Goal: Complete application form

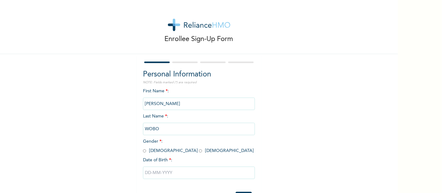
click at [170, 139] on span "Gender * : [DEMOGRAPHIC_DATA] [DEMOGRAPHIC_DATA]" at bounding box center [198, 146] width 111 height 14
click at [199, 148] on input "radio" at bounding box center [200, 151] width 3 height 6
radio input "true"
click at [165, 167] on input "text" at bounding box center [199, 173] width 112 height 12
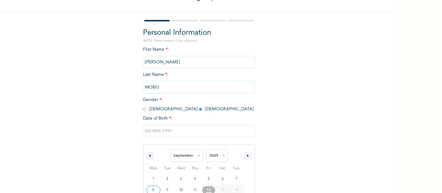
scroll to position [51, 0]
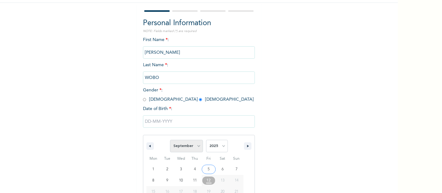
click at [195, 140] on select "January February March April May June July August September October November De…" at bounding box center [186, 146] width 33 height 12
click at [194, 140] on select "January February March April May June July August September October November De…" at bounding box center [186, 146] width 33 height 12
click at [170, 140] on select "January February March April May June July August September October November De…" at bounding box center [186, 146] width 33 height 12
select select "8"
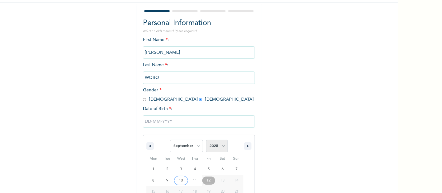
click at [220, 140] on select "2025 2024 2023 2022 2021 2020 2019 2018 2017 2016 2015 2014 2013 2012 2011 2010…" at bounding box center [217, 146] width 22 height 12
select select "1999"
click at [206, 140] on select "2025 2024 2023 2022 2021 2020 2019 2018 2017 2016 2015 2014 2013 2012 2011 2010…" at bounding box center [217, 146] width 22 height 12
click at [193, 140] on select "January February March April May June July August September October November De…" at bounding box center [186, 146] width 33 height 12
select select "11"
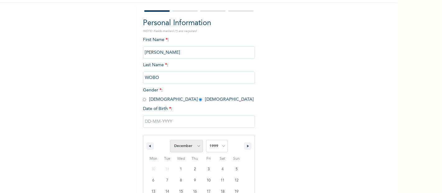
click at [170, 140] on select "January February March April May June July August September October November De…" at bounding box center [186, 146] width 33 height 12
type input "[DATE]"
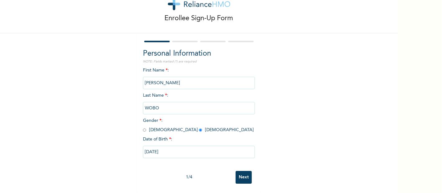
scroll to position [0, 0]
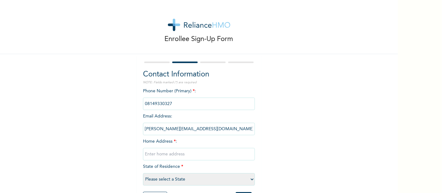
click at [166, 148] on input "text" at bounding box center [199, 154] width 112 height 12
type input "[STREET_ADDRESS][PERSON_NAME]"
click at [195, 173] on select "Please select a State [PERSON_NAME] (FCT) [PERSON_NAME] Ibom [GEOGRAPHIC_DATA] …" at bounding box center [199, 179] width 112 height 12
select select "25"
click at [154, 173] on select "Please select a State [PERSON_NAME] (FCT) [PERSON_NAME] Ibom [GEOGRAPHIC_DATA] …" at bounding box center [199, 179] width 112 height 12
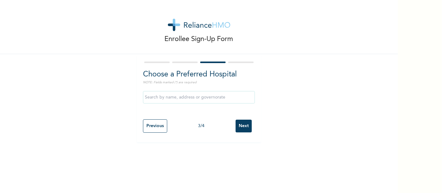
click at [190, 93] on input "text" at bounding box center [199, 97] width 112 height 12
click at [168, 91] on input "text" at bounding box center [199, 97] width 112 height 12
click at [171, 91] on input "text" at bounding box center [199, 97] width 112 height 12
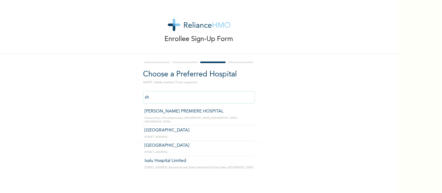
type input "s"
click at [163, 94] on input "text" at bounding box center [199, 97] width 112 height 12
type input "y"
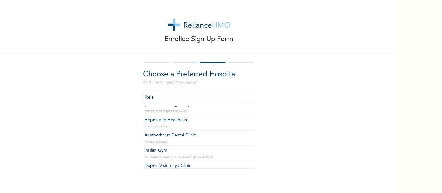
scroll to position [68, 0]
type input "i"
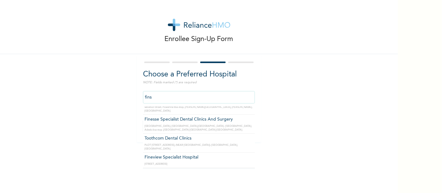
scroll to position [0, 0]
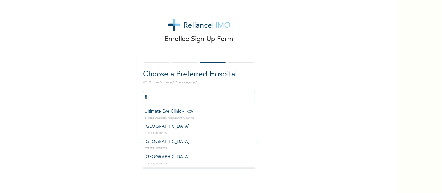
type input "f"
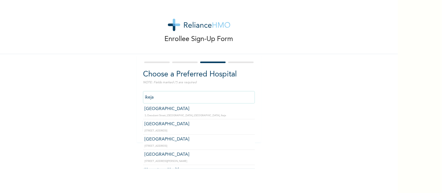
scroll to position [22, 0]
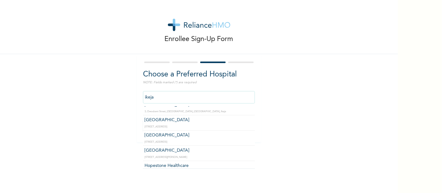
type input "ikeja"
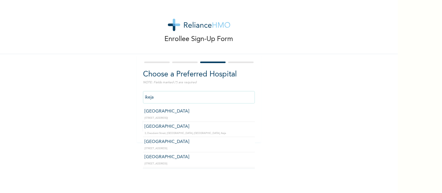
drag, startPoint x: 175, startPoint y: 92, endPoint x: 154, endPoint y: 92, distance: 20.8
click at [154, 92] on input "ikeja" at bounding box center [199, 97] width 112 height 12
paste input "finnih"
click at [169, 91] on input "finnih" at bounding box center [199, 97] width 112 height 12
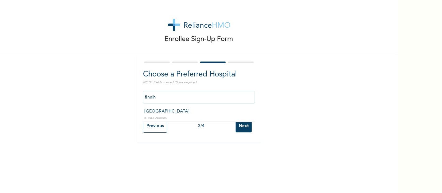
type input "[GEOGRAPHIC_DATA]"
click at [236, 120] on input "Next" at bounding box center [244, 126] width 16 height 13
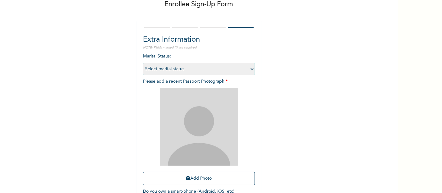
scroll to position [43, 0]
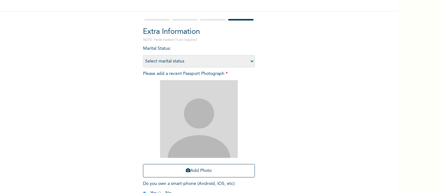
click at [232, 55] on select "Select marital status [DEMOGRAPHIC_DATA] Married [DEMOGRAPHIC_DATA] Widow/[DEMO…" at bounding box center [199, 61] width 112 height 12
select select "1"
click at [154, 55] on select "Select marital status [DEMOGRAPHIC_DATA] Married [DEMOGRAPHIC_DATA] Widow/[DEMO…" at bounding box center [199, 61] width 112 height 12
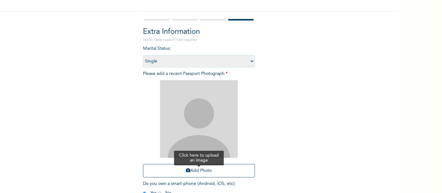
click at [190, 164] on button "Add Photo" at bounding box center [199, 170] width 112 height 13
click at [198, 164] on button "Add Photo" at bounding box center [199, 170] width 112 height 13
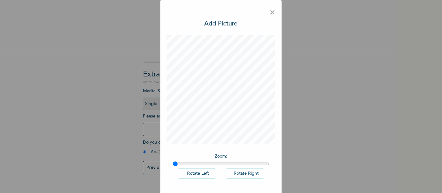
scroll to position [0, 0]
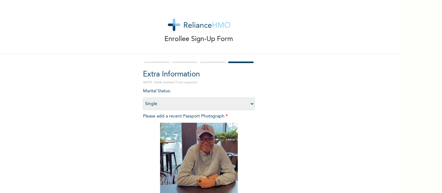
scroll to position [43, 0]
